Goal: Transaction & Acquisition: Purchase product/service

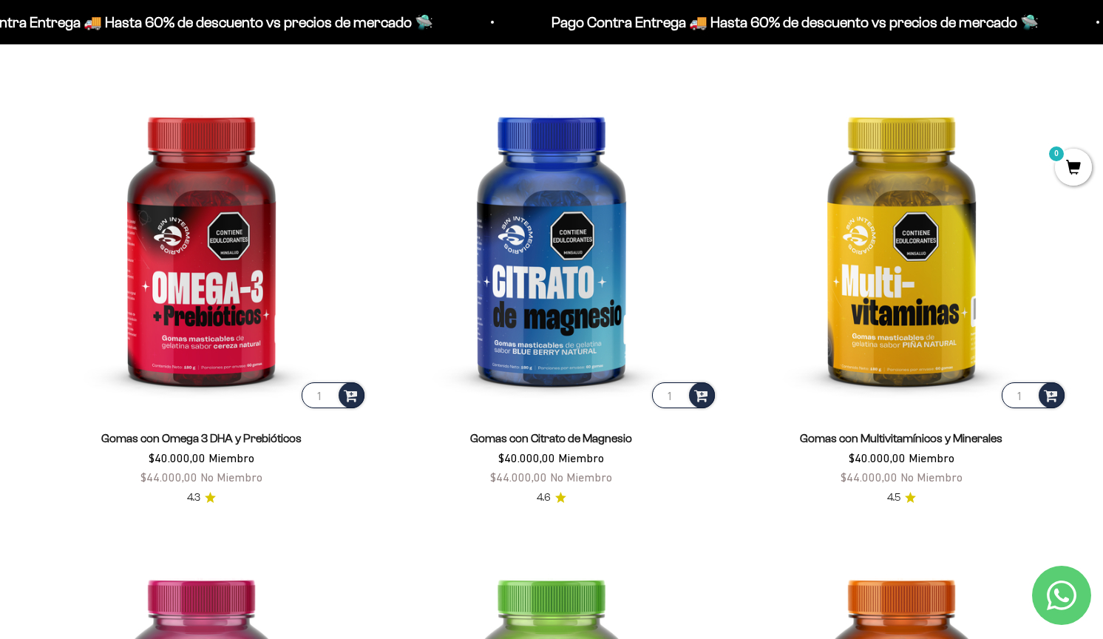
scroll to position [2226, 0]
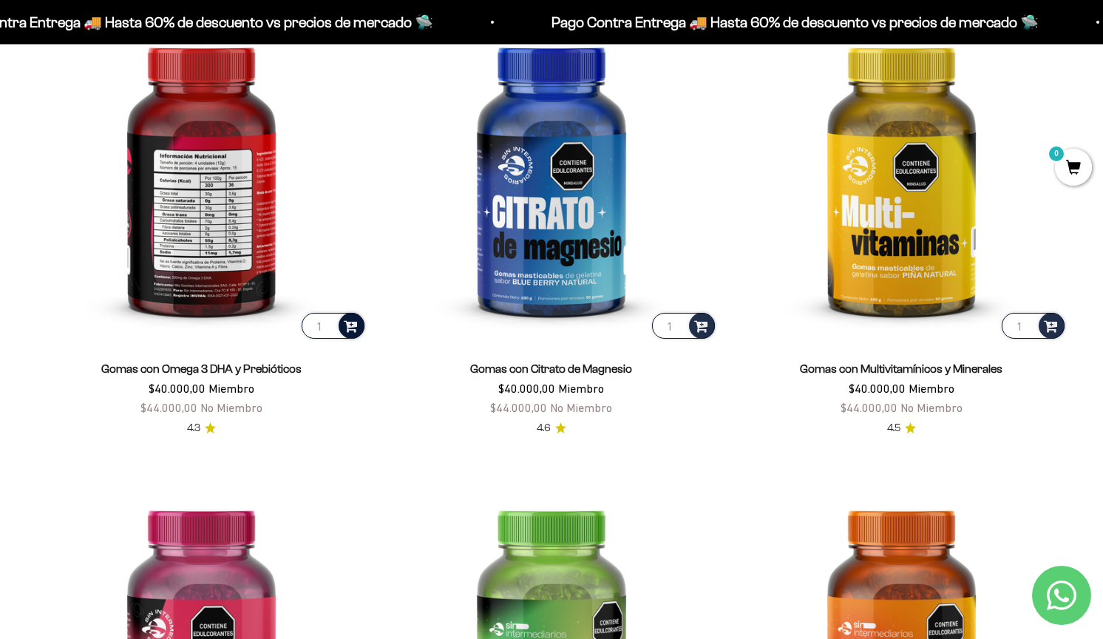
click at [346, 333] on span at bounding box center [351, 324] width 14 height 17
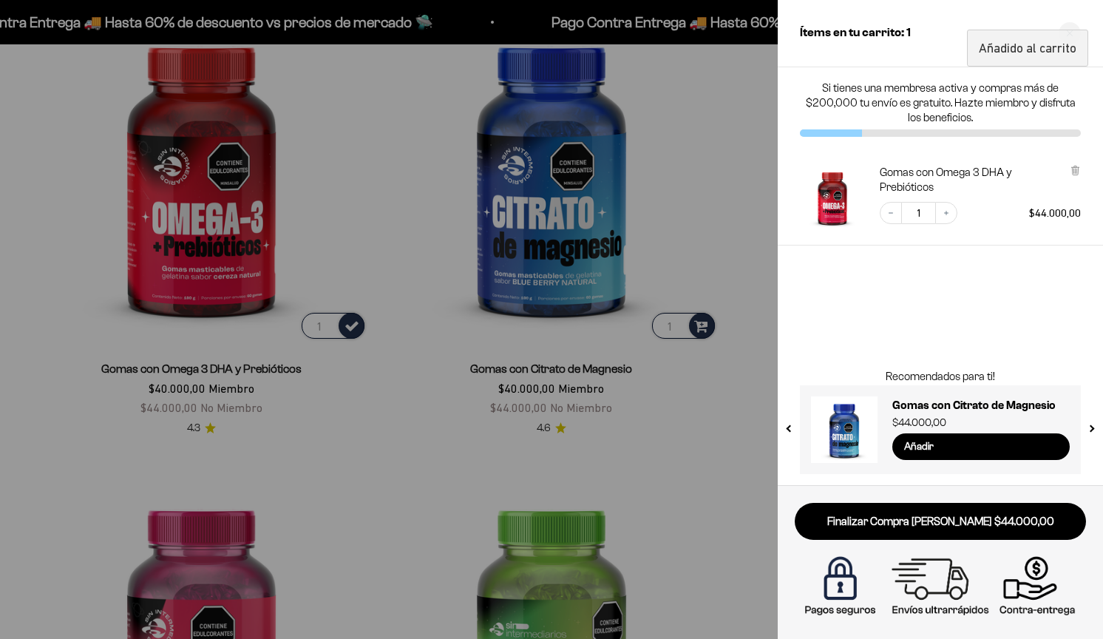
click at [708, 357] on div at bounding box center [551, 319] width 1103 height 639
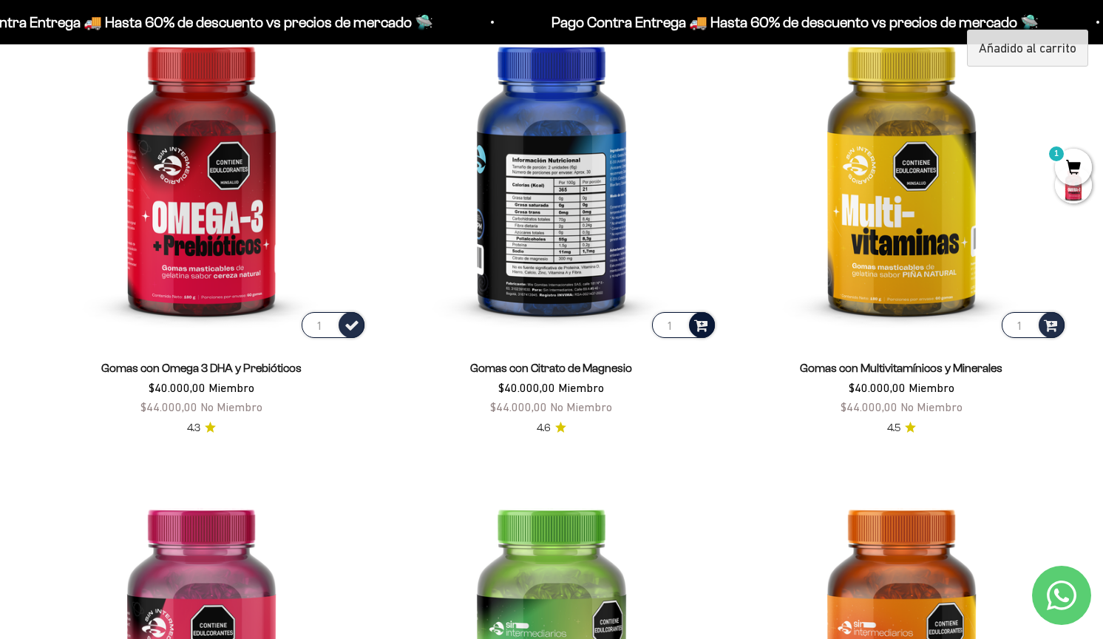
click at [704, 333] on span at bounding box center [701, 324] width 14 height 17
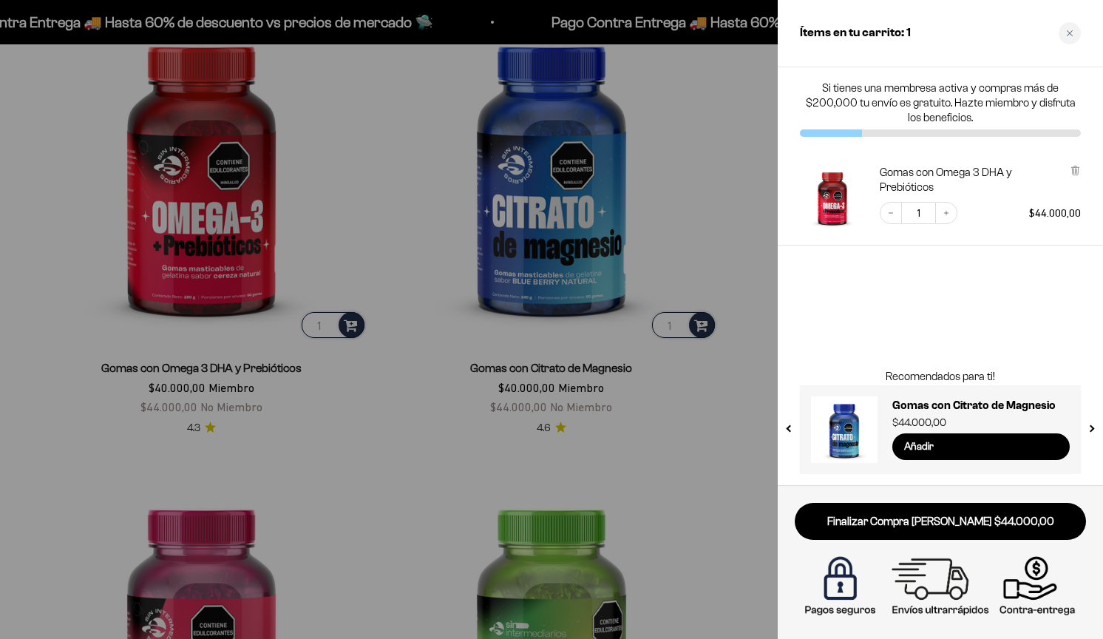
click at [737, 347] on div at bounding box center [551, 319] width 1103 height 639
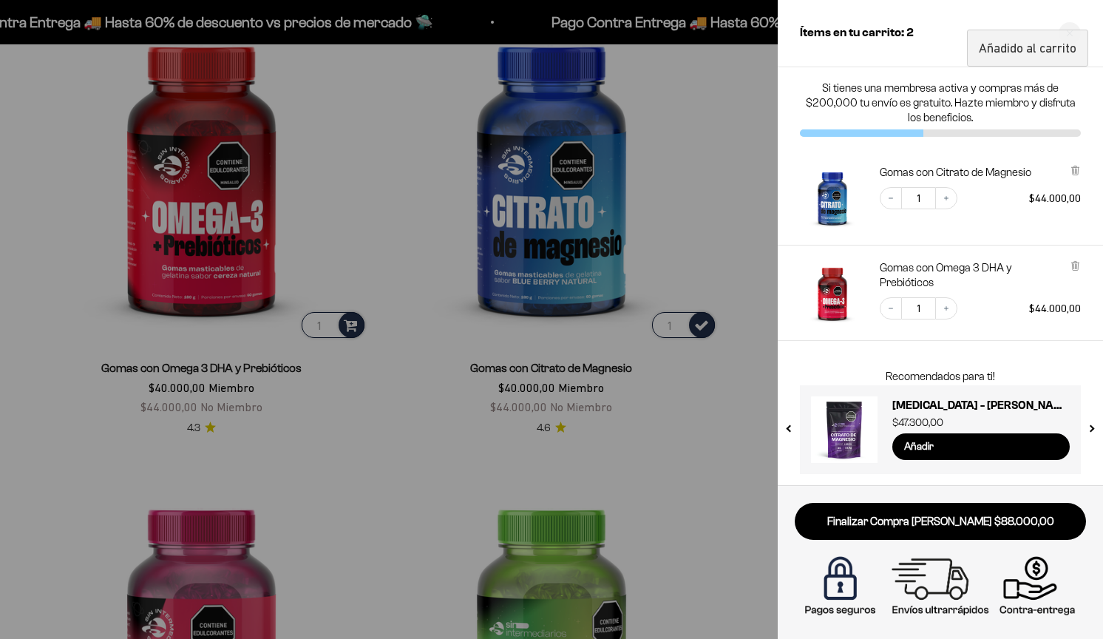
click at [707, 251] on div at bounding box center [551, 319] width 1103 height 639
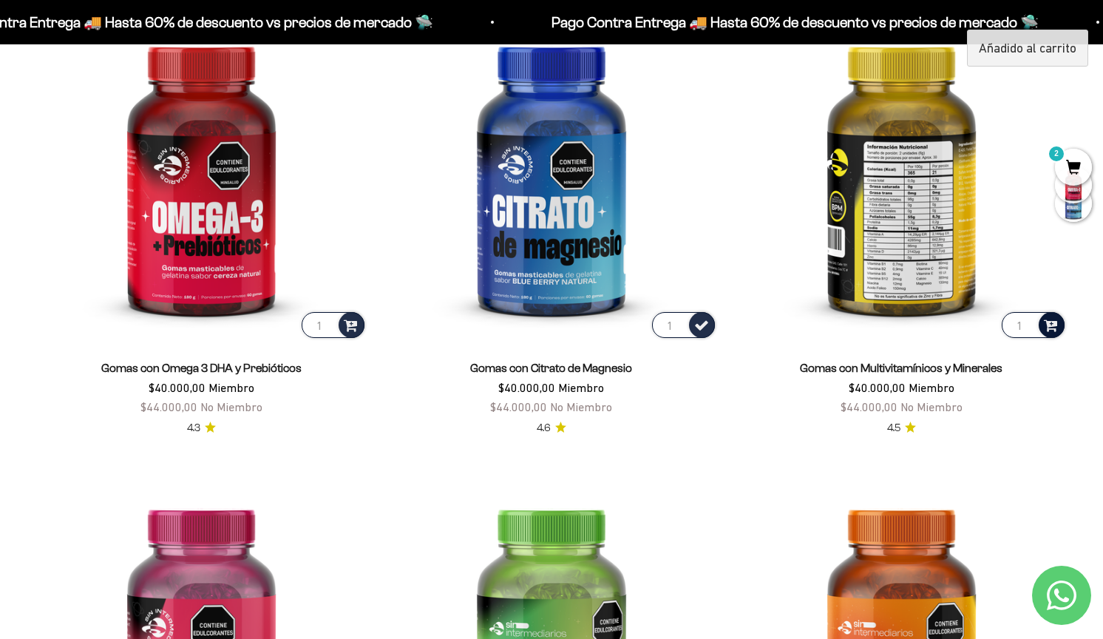
click at [1050, 333] on span at bounding box center [1051, 324] width 14 height 17
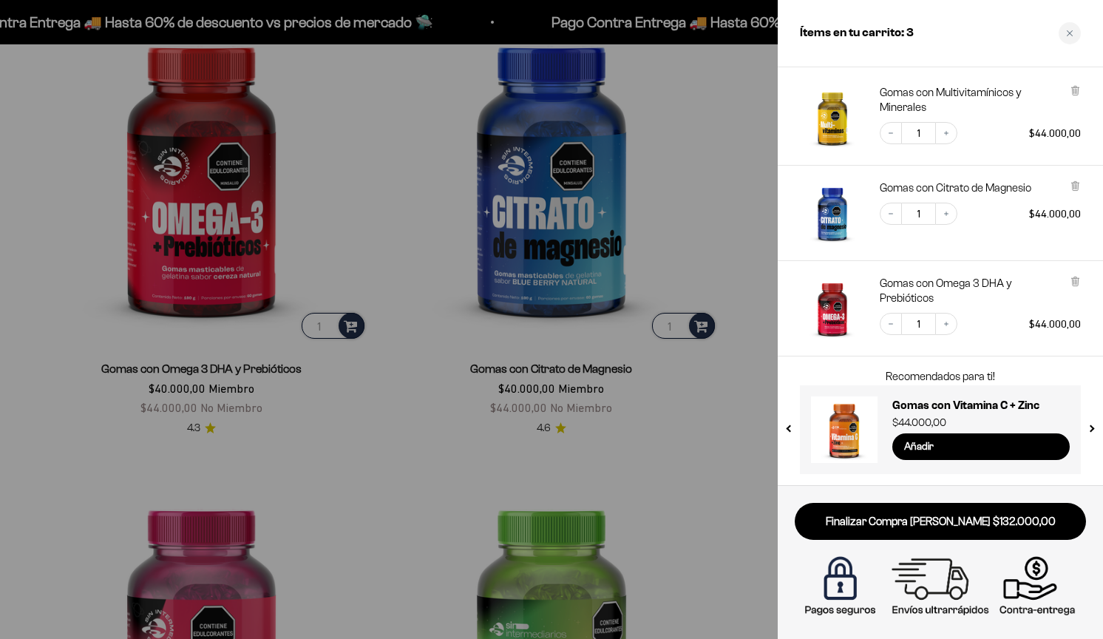
scroll to position [80, 0]
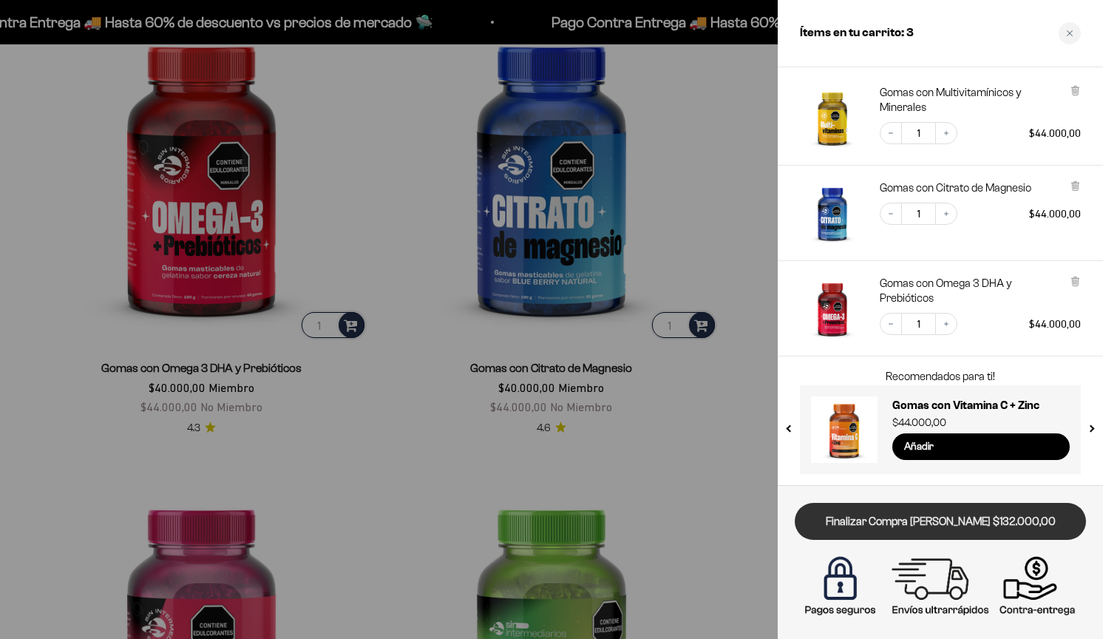
click at [912, 518] on link "Finalizar Compra [PERSON_NAME] $132.000,00" at bounding box center [940, 522] width 291 height 38
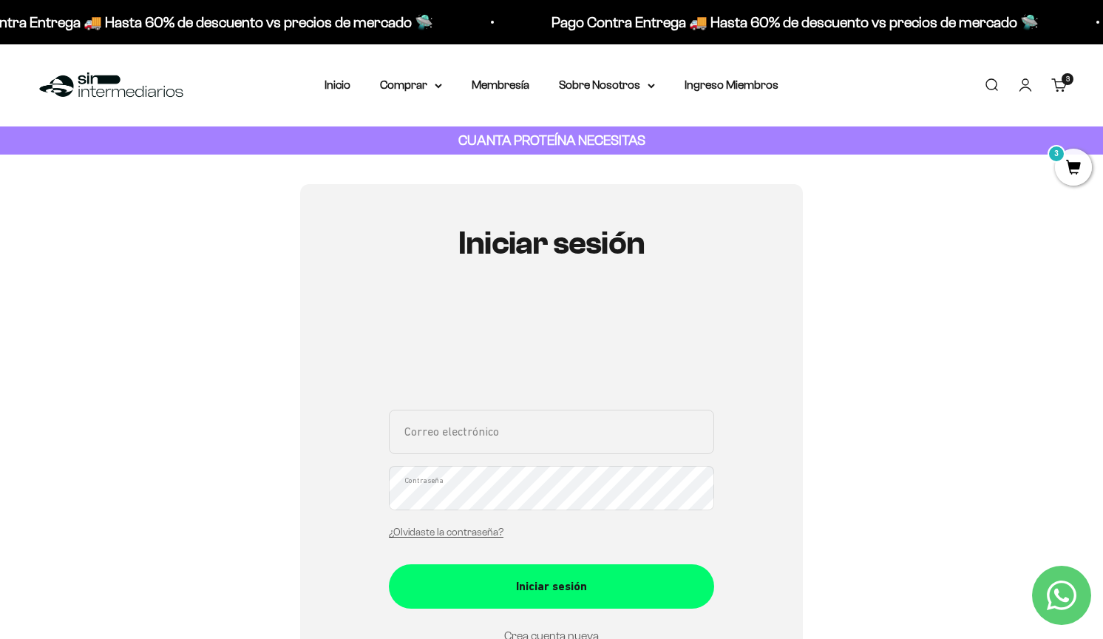
click at [418, 435] on input "Correo electrónico" at bounding box center [551, 432] width 325 height 44
